Goal: Information Seeking & Learning: Check status

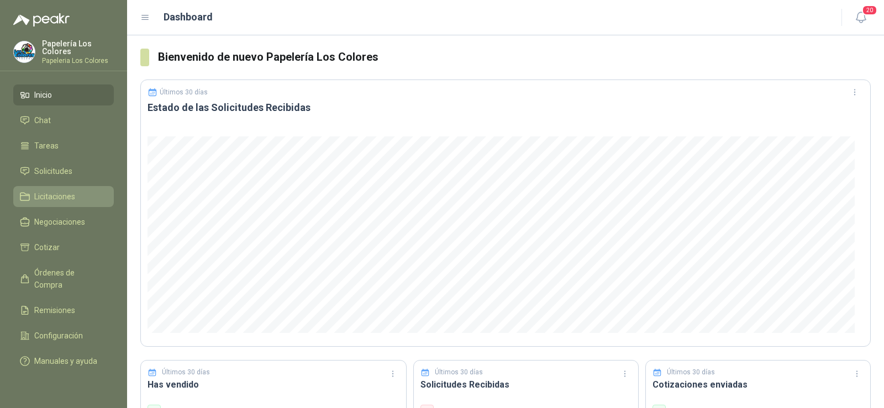
click at [42, 199] on span "Licitaciones" at bounding box center [54, 197] width 41 height 12
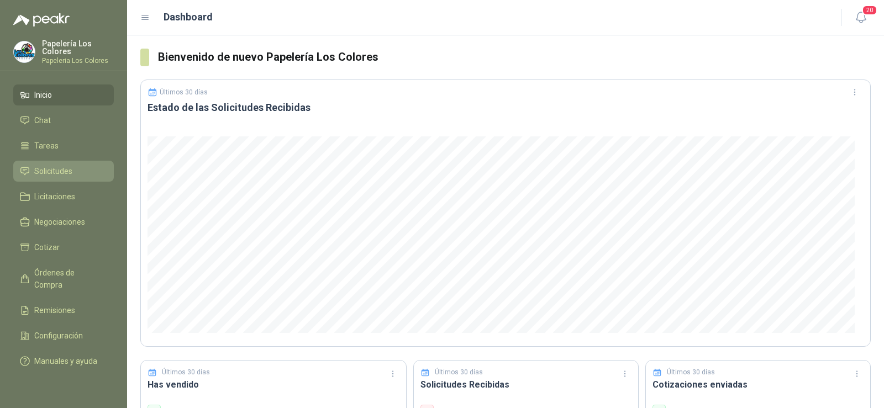
click at [62, 170] on span "Solicitudes" at bounding box center [53, 171] width 38 height 12
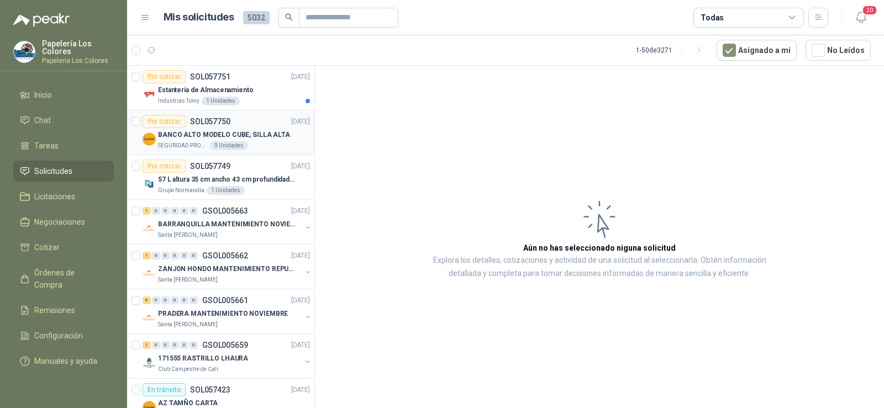
click at [192, 144] on p "SEGURIDAD PROVISER LTDA" at bounding box center [183, 145] width 50 height 9
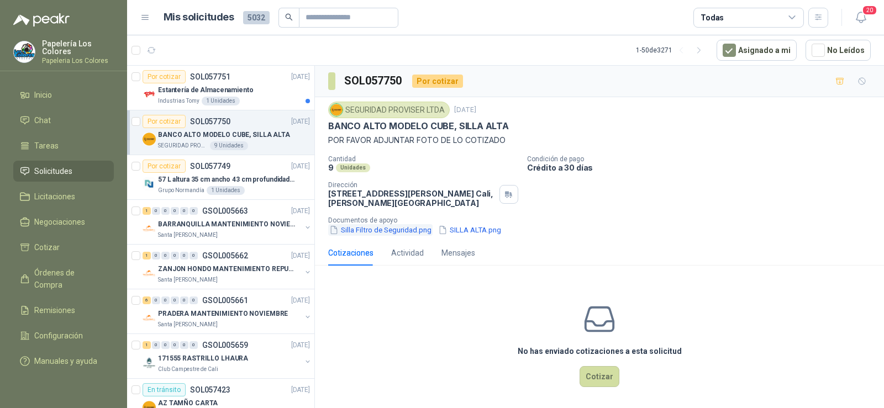
click at [369, 230] on button "Silla Filtro de Seguridad.png" at bounding box center [380, 230] width 104 height 12
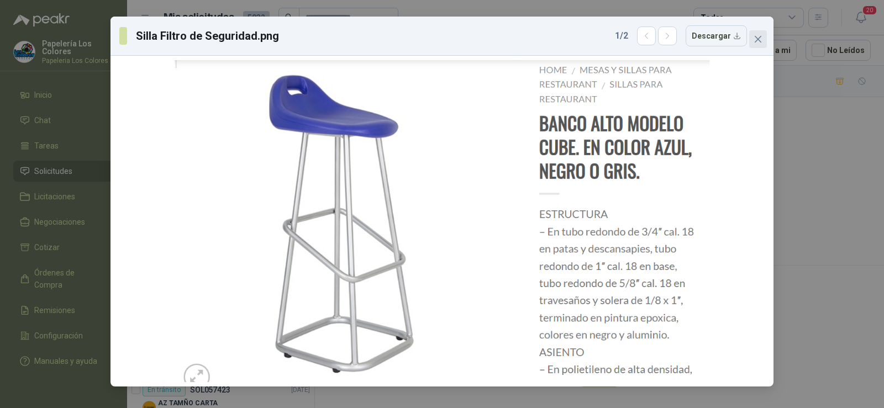
click at [752, 40] on span "Close" at bounding box center [758, 39] width 18 height 9
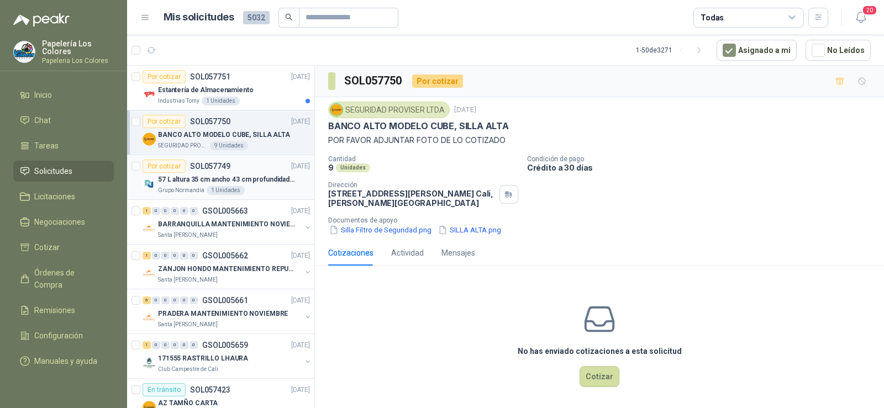
click at [193, 193] on p "Grupo Normandía" at bounding box center [181, 190] width 46 height 9
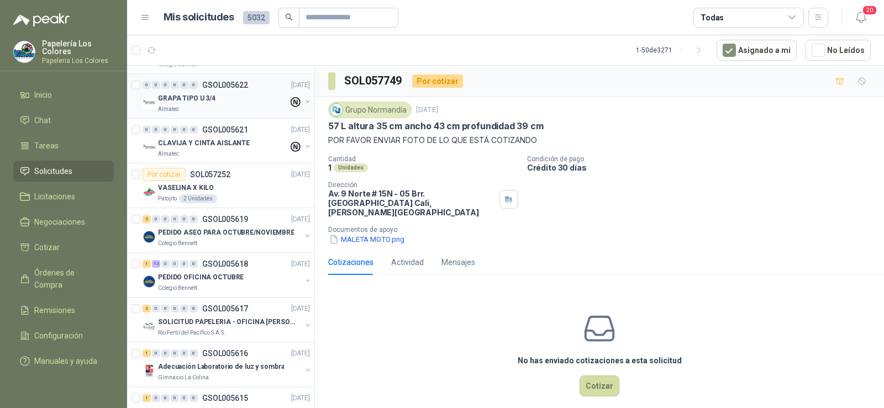
scroll to position [718, 0]
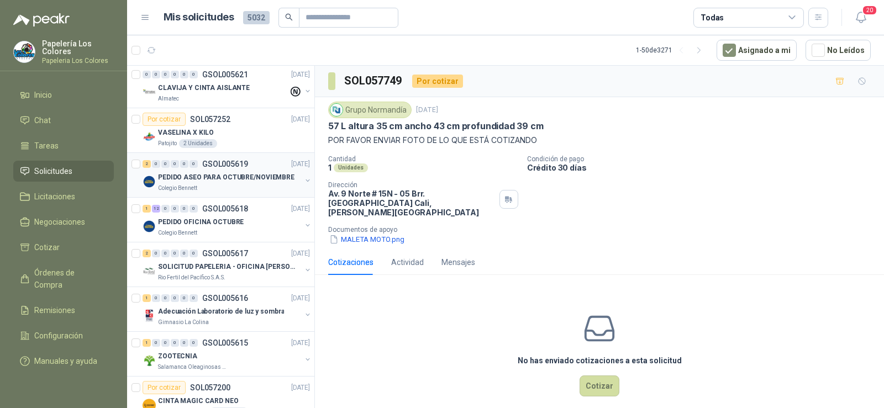
click at [204, 189] on div "Colegio Bennett" at bounding box center [229, 188] width 143 height 9
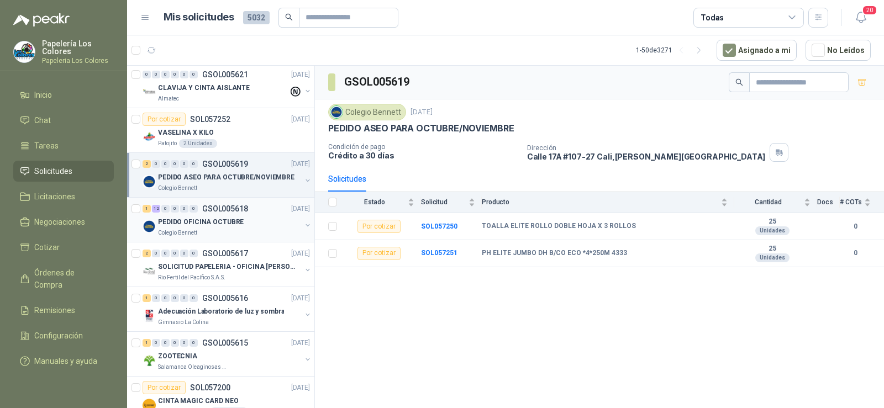
click at [196, 225] on p "PEDIDO OFICINA OCTUBRE" at bounding box center [201, 222] width 86 height 10
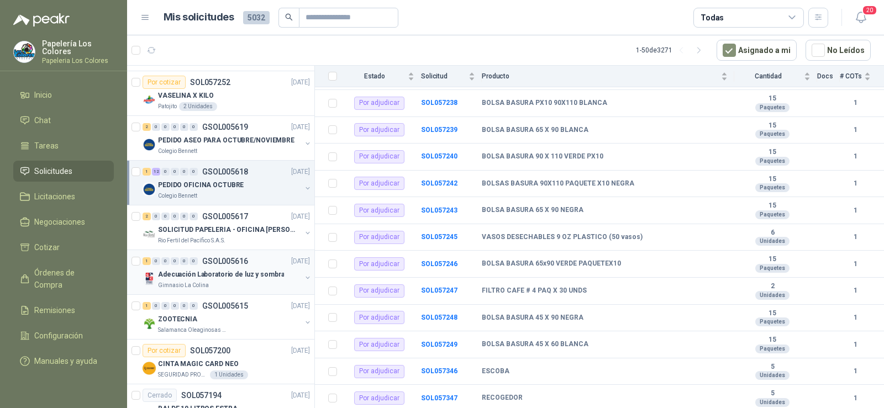
scroll to position [773, 0]
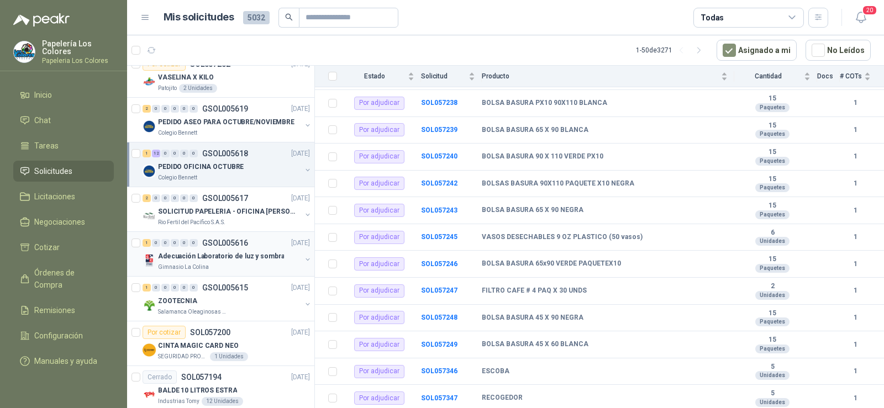
click at [218, 262] on div "Adecuación Laboratorio de luz y sombra" at bounding box center [229, 256] width 143 height 13
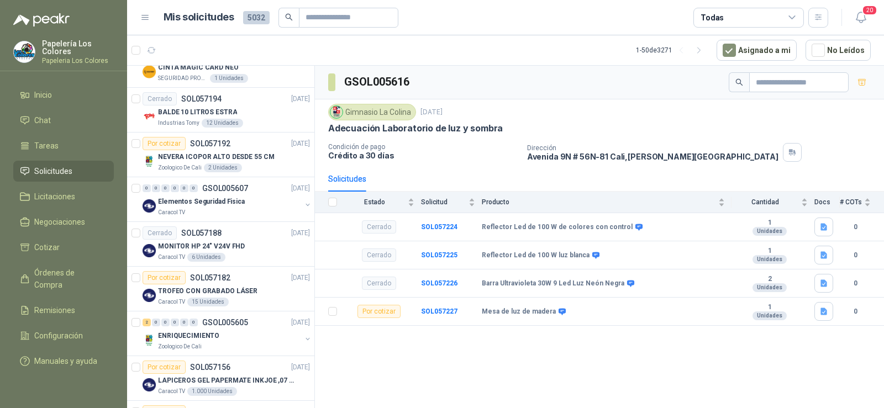
scroll to position [1049, 0]
